Goal: Task Accomplishment & Management: Manage account settings

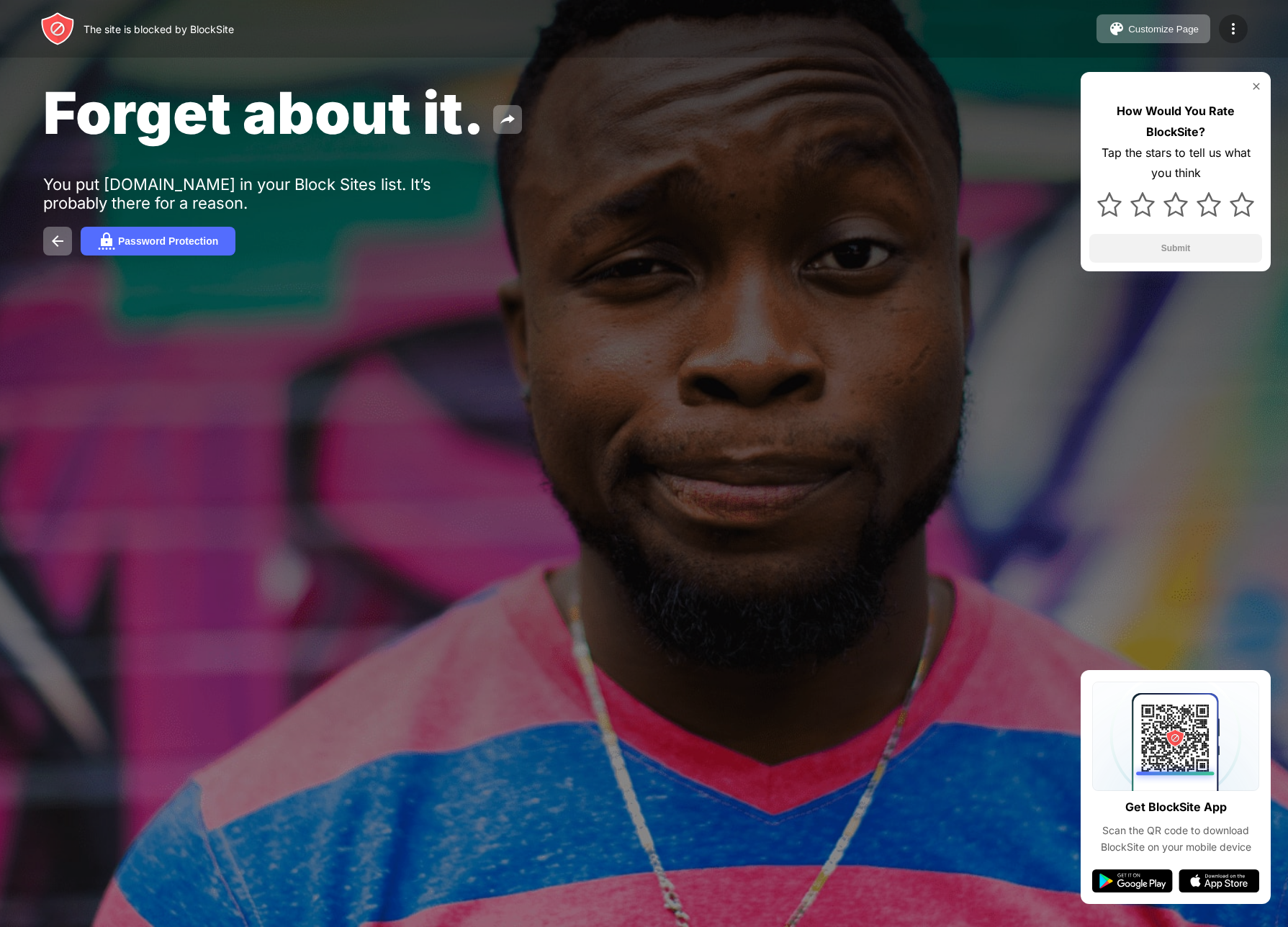
click at [1232, 28] on img at bounding box center [1233, 29] width 17 height 17
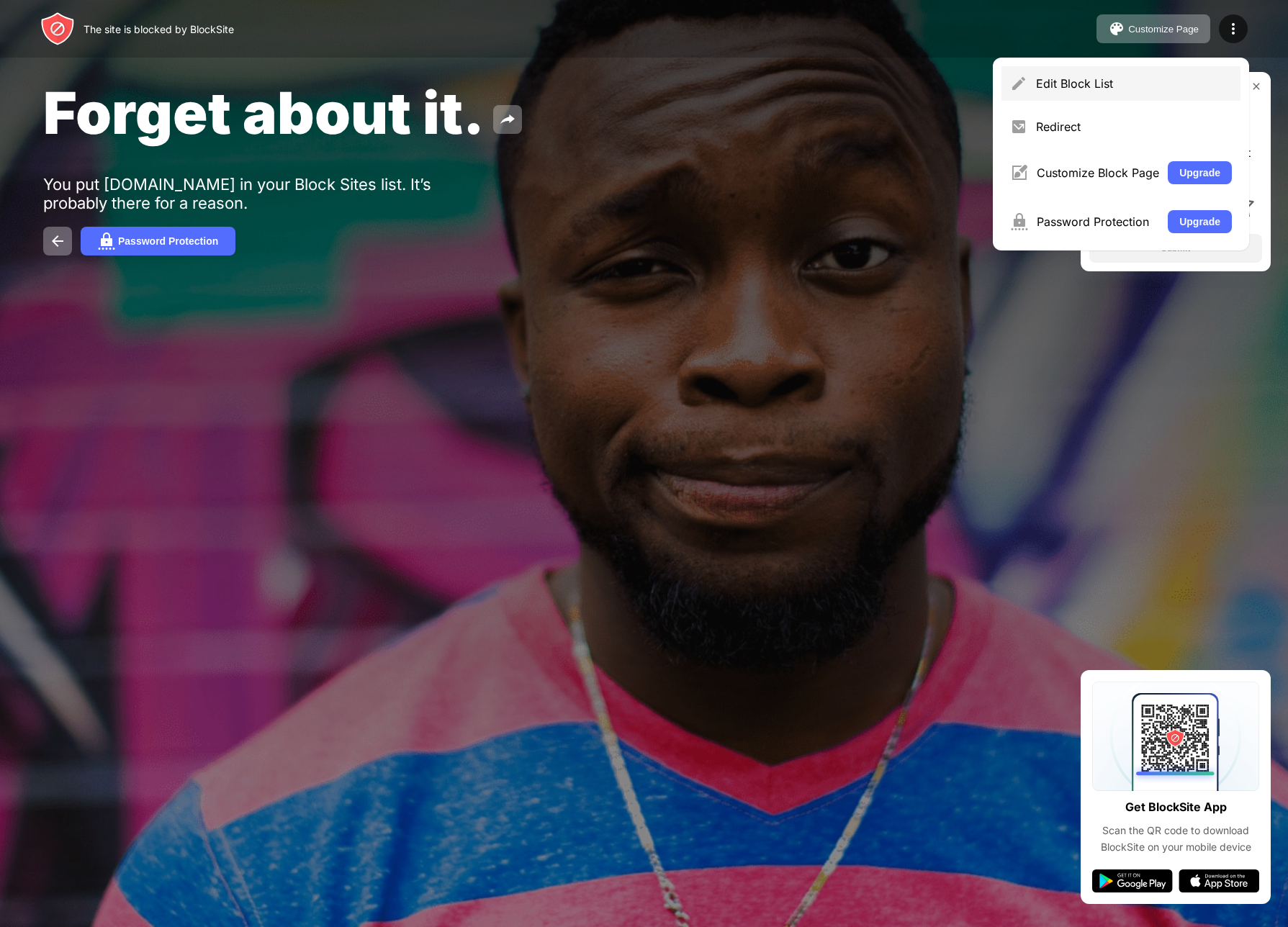
click at [1101, 77] on div "Edit Block List" at bounding box center [1134, 84] width 196 height 15
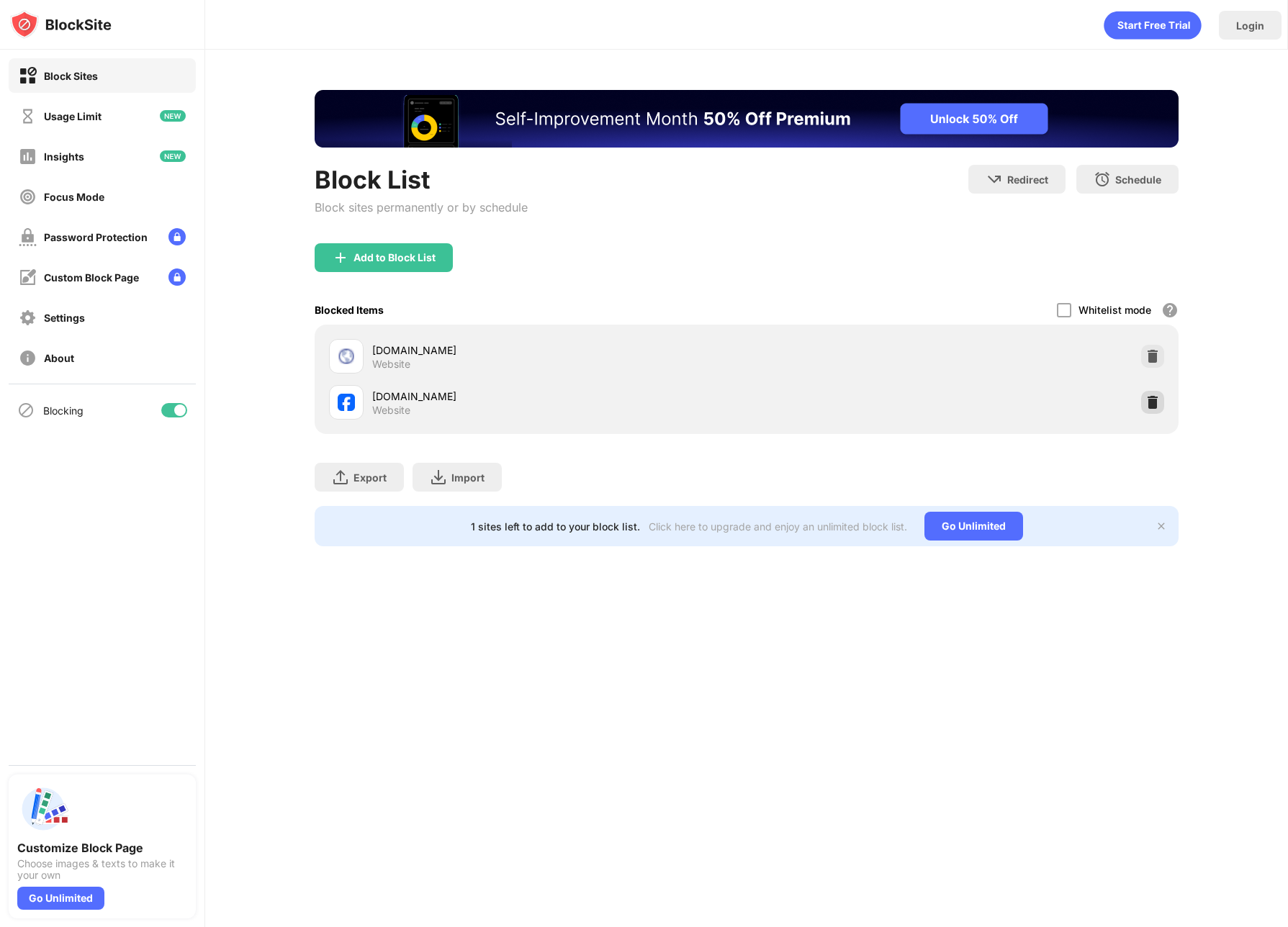
click at [1143, 406] on div "[DOMAIN_NAME] Website" at bounding box center [746, 402] width 846 height 46
click at [1145, 406] on img at bounding box center [1152, 402] width 15 height 15
